Goal: Navigation & Orientation: Understand site structure

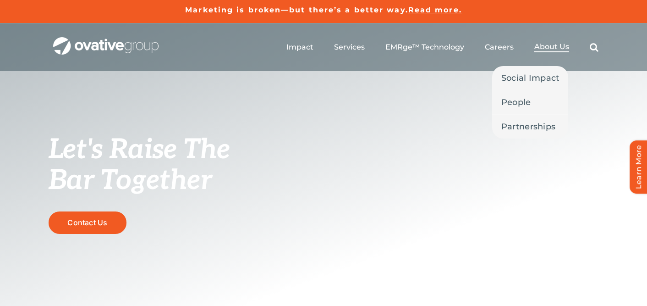
click at [541, 44] on span "About Us" at bounding box center [551, 46] width 35 height 9
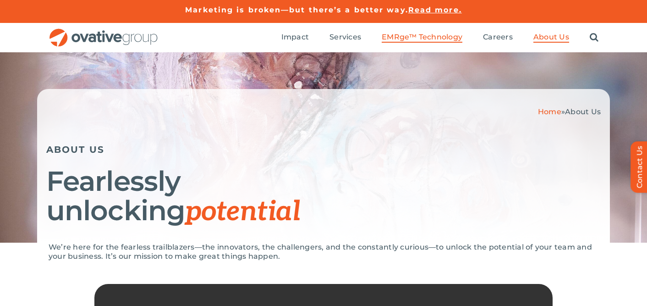
click at [407, 39] on span "EMRge™ Technology" at bounding box center [422, 37] width 81 height 9
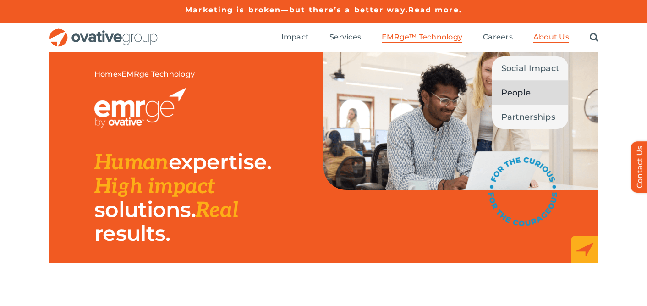
click at [528, 94] on span "People" at bounding box center [516, 92] width 30 height 13
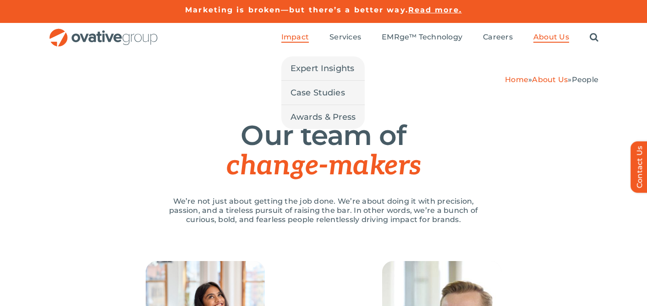
click at [307, 37] on span "Impact" at bounding box center [294, 37] width 27 height 9
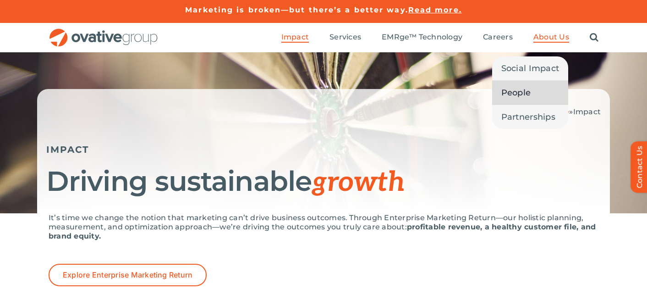
click at [522, 99] on span "People" at bounding box center [516, 92] width 30 height 13
